Goal: Entertainment & Leisure: Consume media (video, audio)

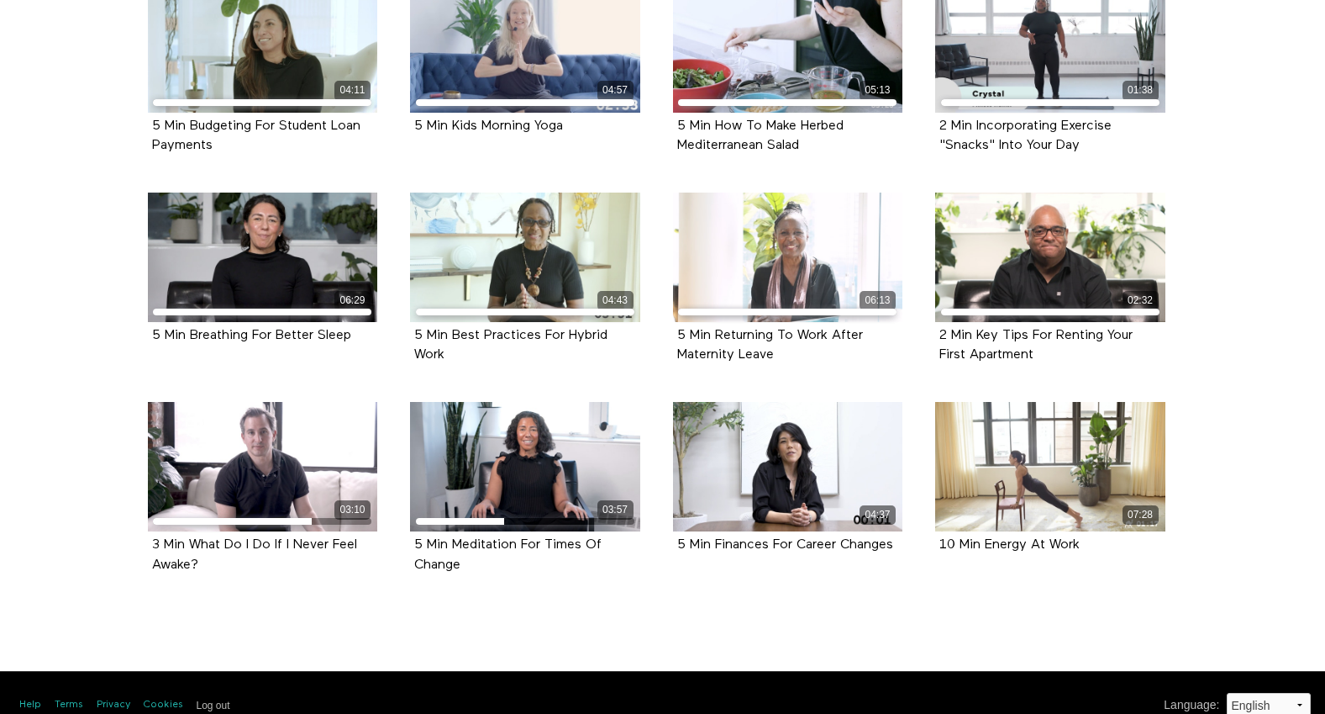
scroll to position [678, 0]
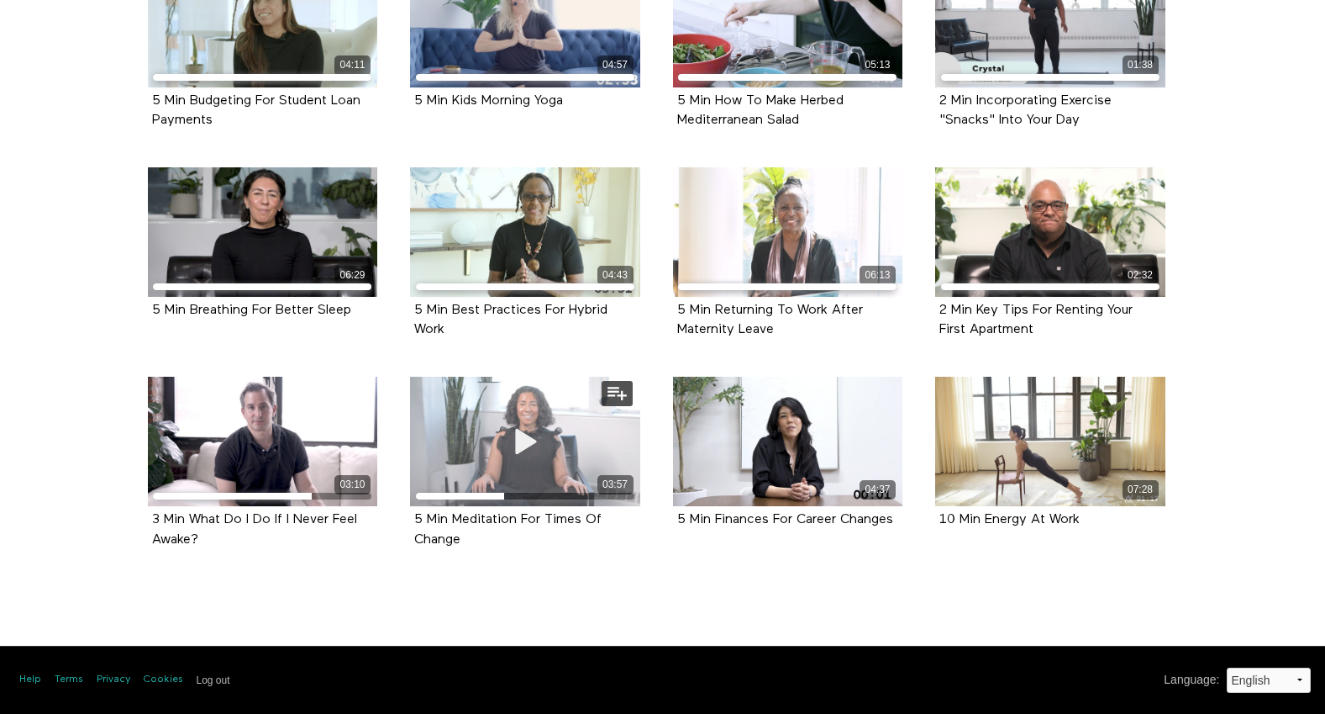
click at [535, 442] on icon at bounding box center [525, 441] width 50 height 29
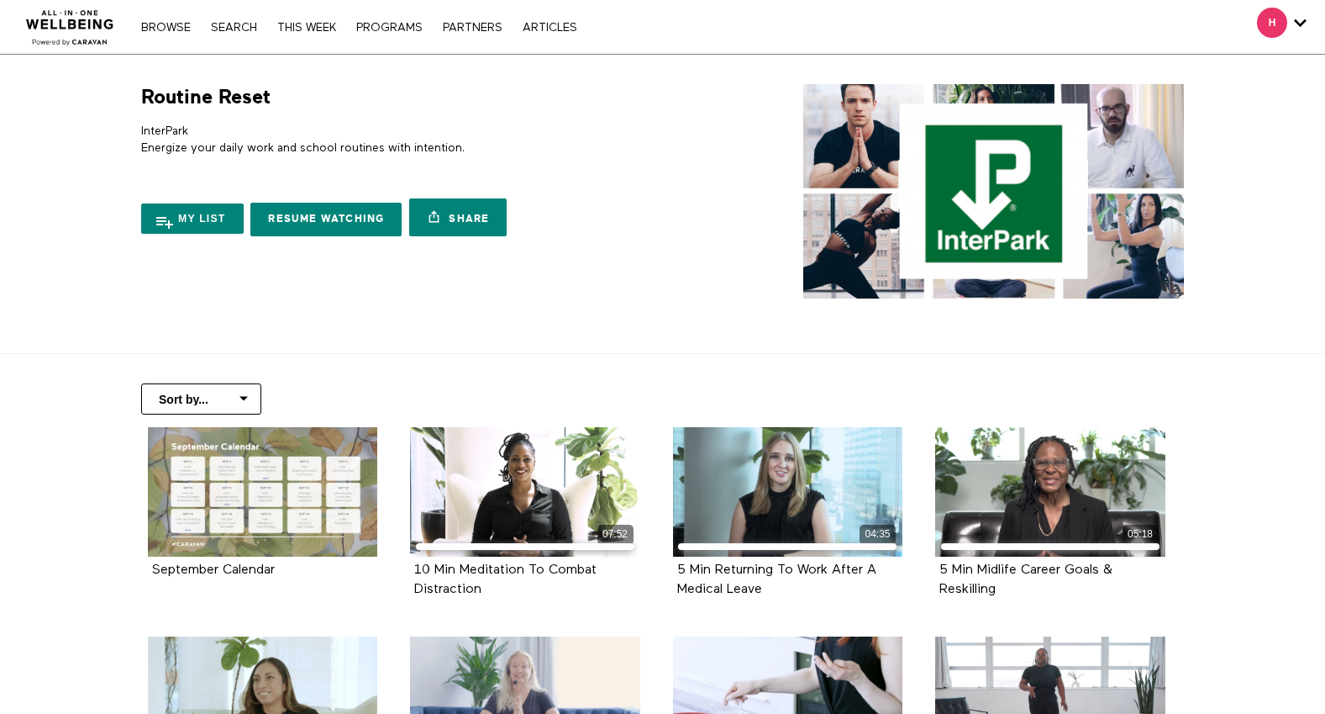
click at [329, 473] on div at bounding box center [263, 491] width 230 height 129
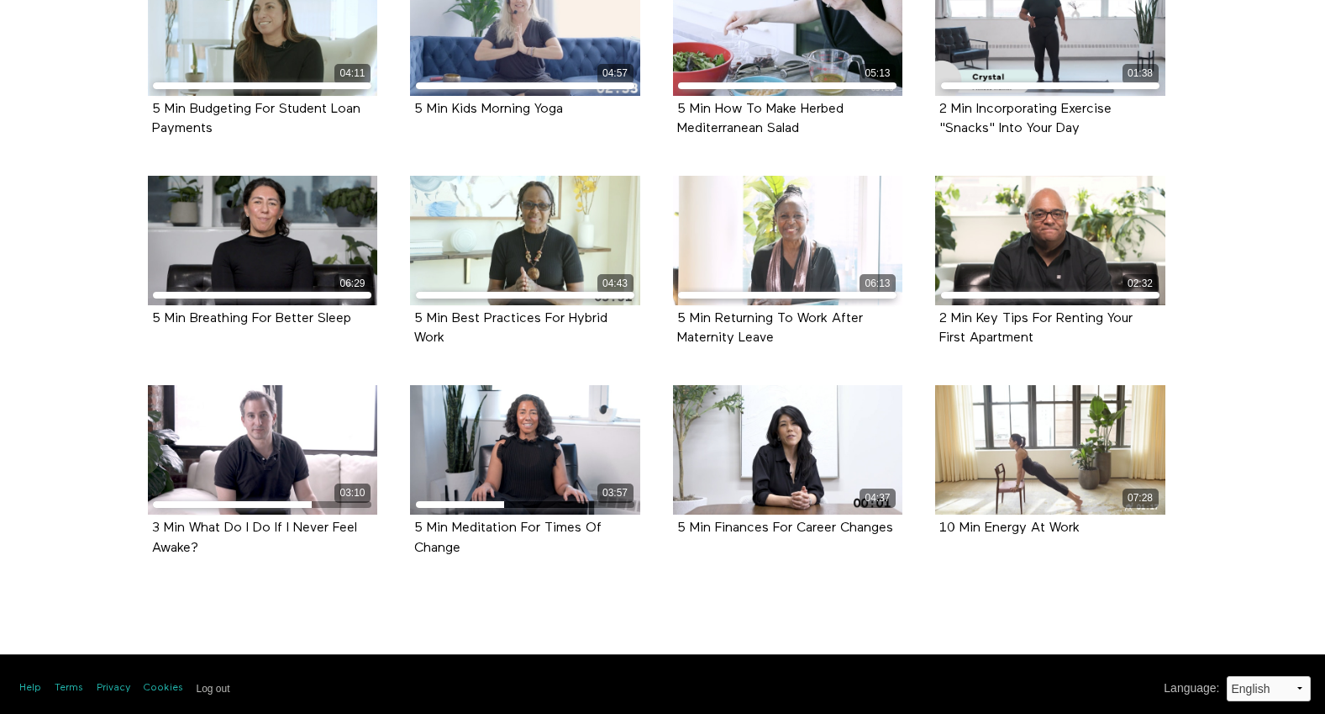
scroll to position [671, 0]
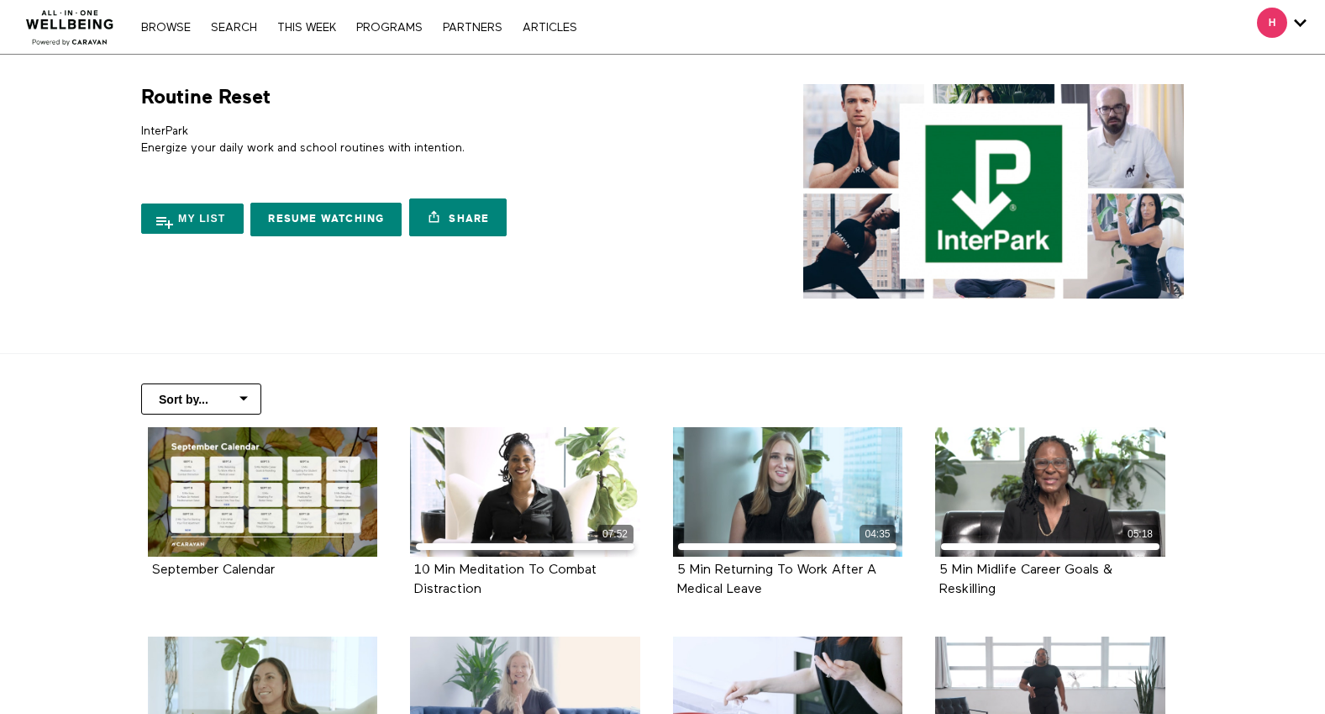
scroll to position [671, 0]
